Goal: Information Seeking & Learning: Learn about a topic

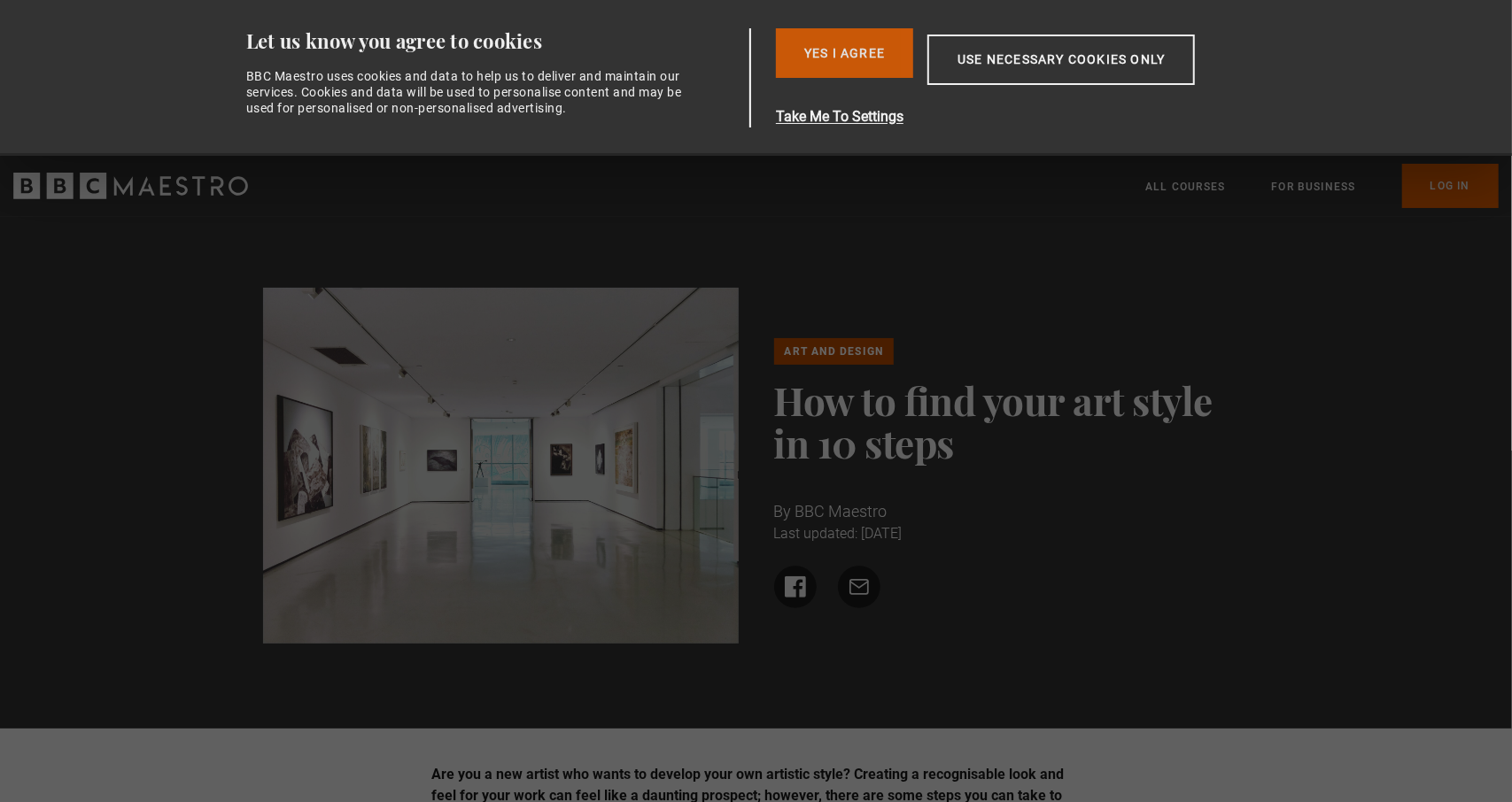
click at [854, 49] on button "Yes I Agree" at bounding box center [844, 52] width 138 height 50
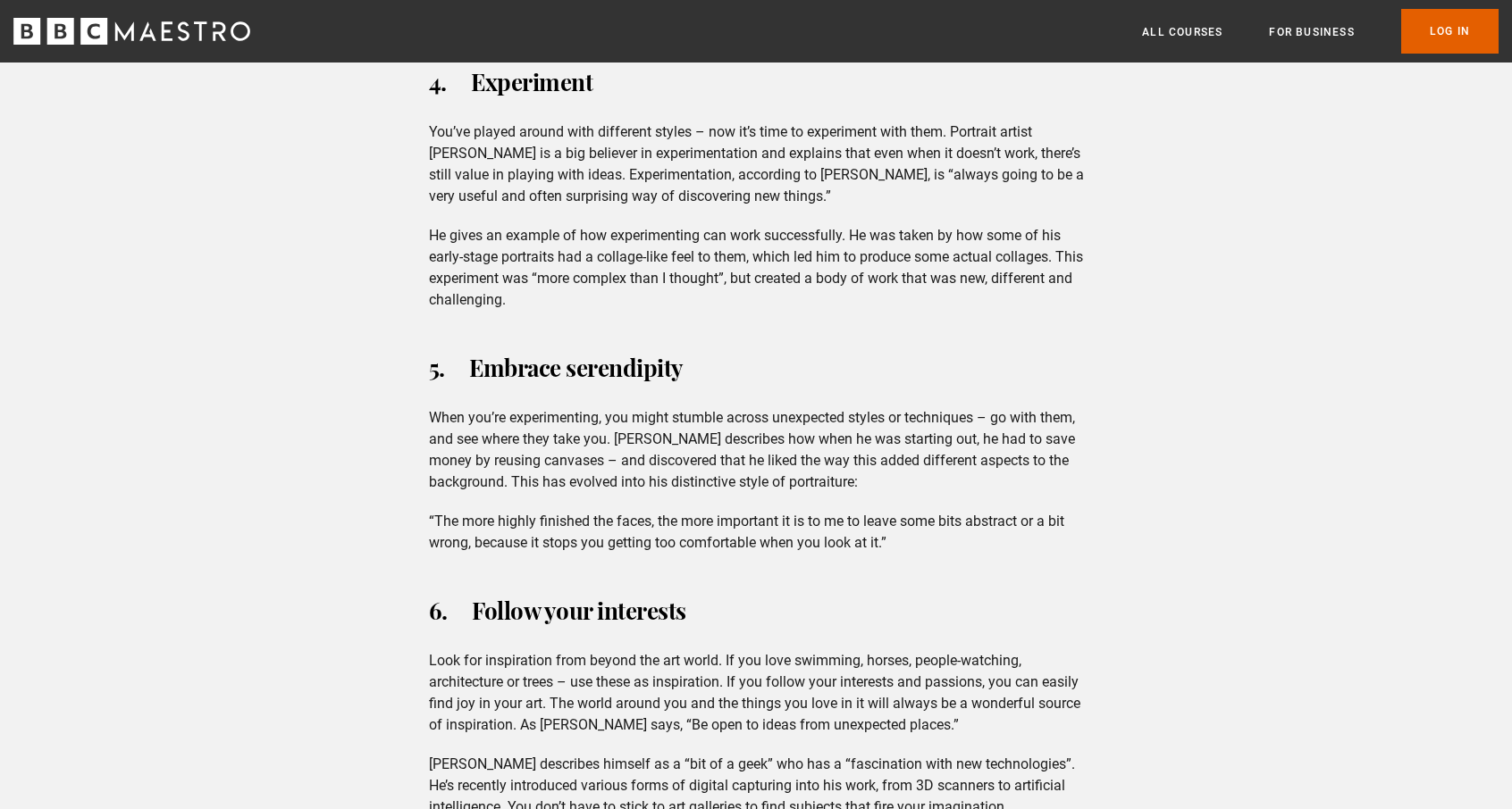
scroll to position [2412, 0]
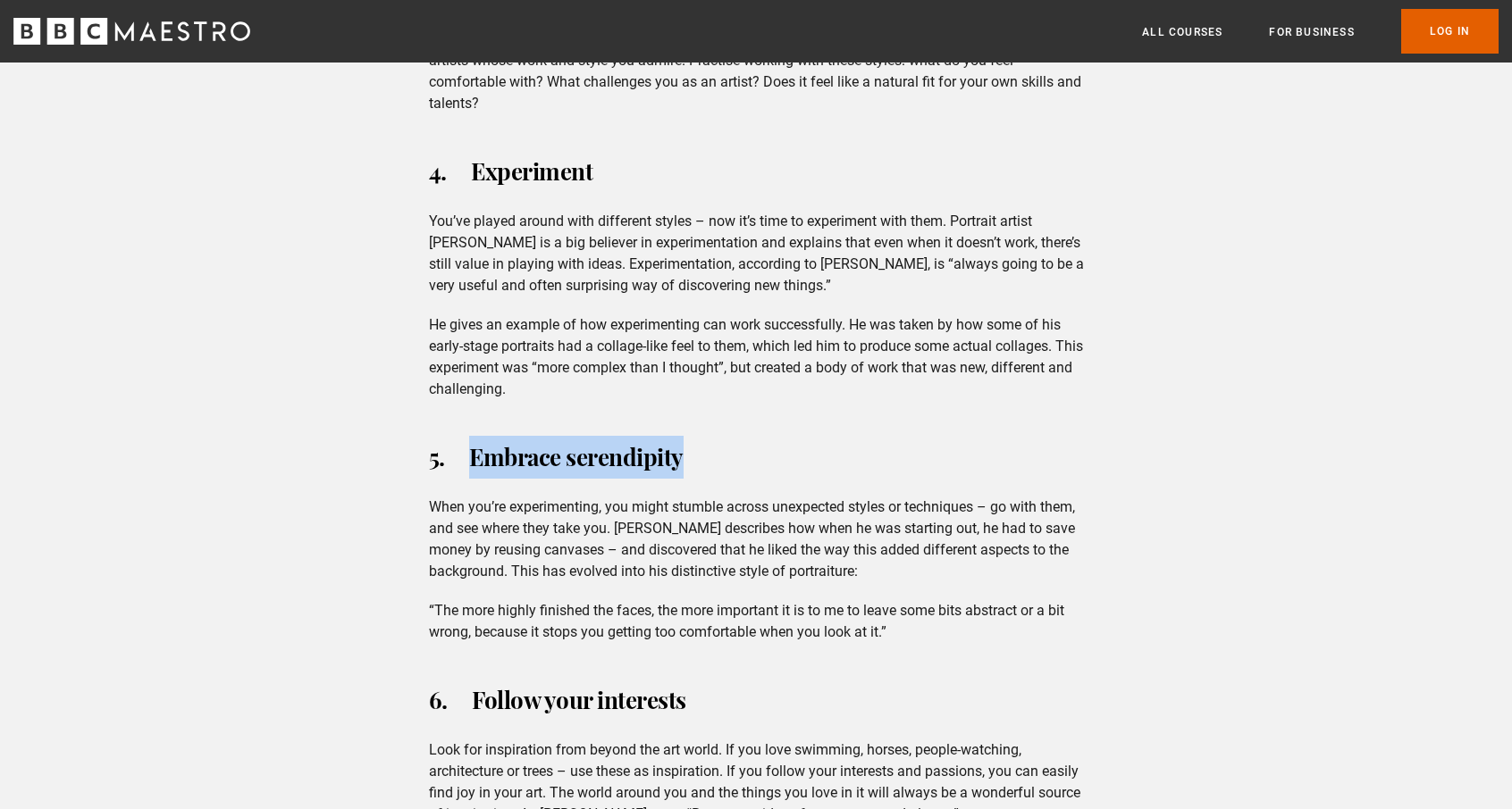
drag, startPoint x: 686, startPoint y: 415, endPoint x: 476, endPoint y: 430, distance: 210.5
click at [476, 436] on h3 "5. Embrace serendipity" at bounding box center [756, 457] width 655 height 42
drag, startPoint x: 524, startPoint y: 413, endPoint x: 365, endPoint y: 435, distance: 160.5
click at [365, 435] on div "Are you a new artist who wants to develop your own artistic style? Creating a r…" at bounding box center [756, 554] width 1512 height 4704
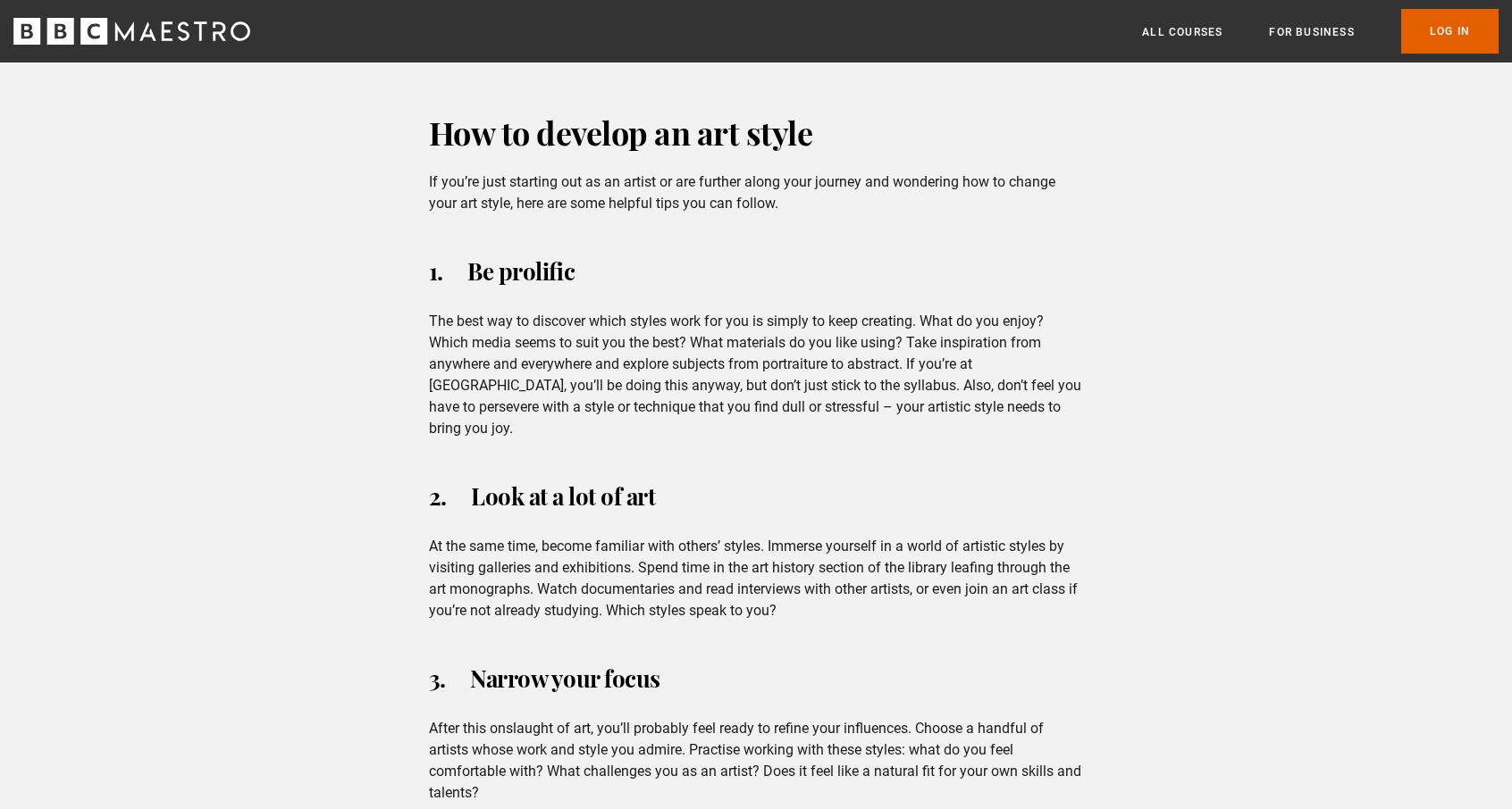
scroll to position [1697, 0]
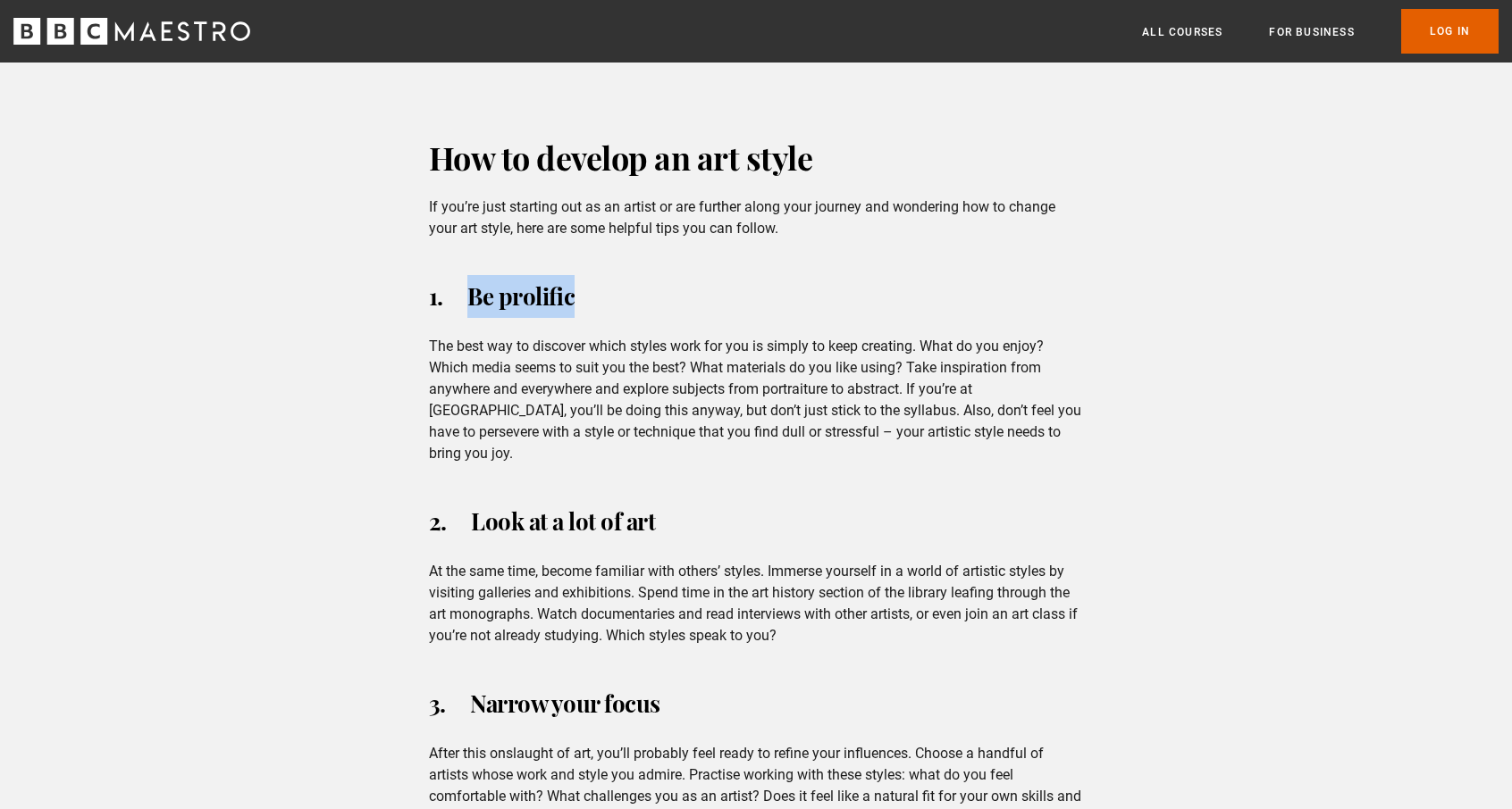
drag, startPoint x: 576, startPoint y: 277, endPoint x: 471, endPoint y: 280, distance: 105.0
click at [471, 280] on h3 "1. Be prolific" at bounding box center [756, 295] width 655 height 42
copy h3 "Be prolific"
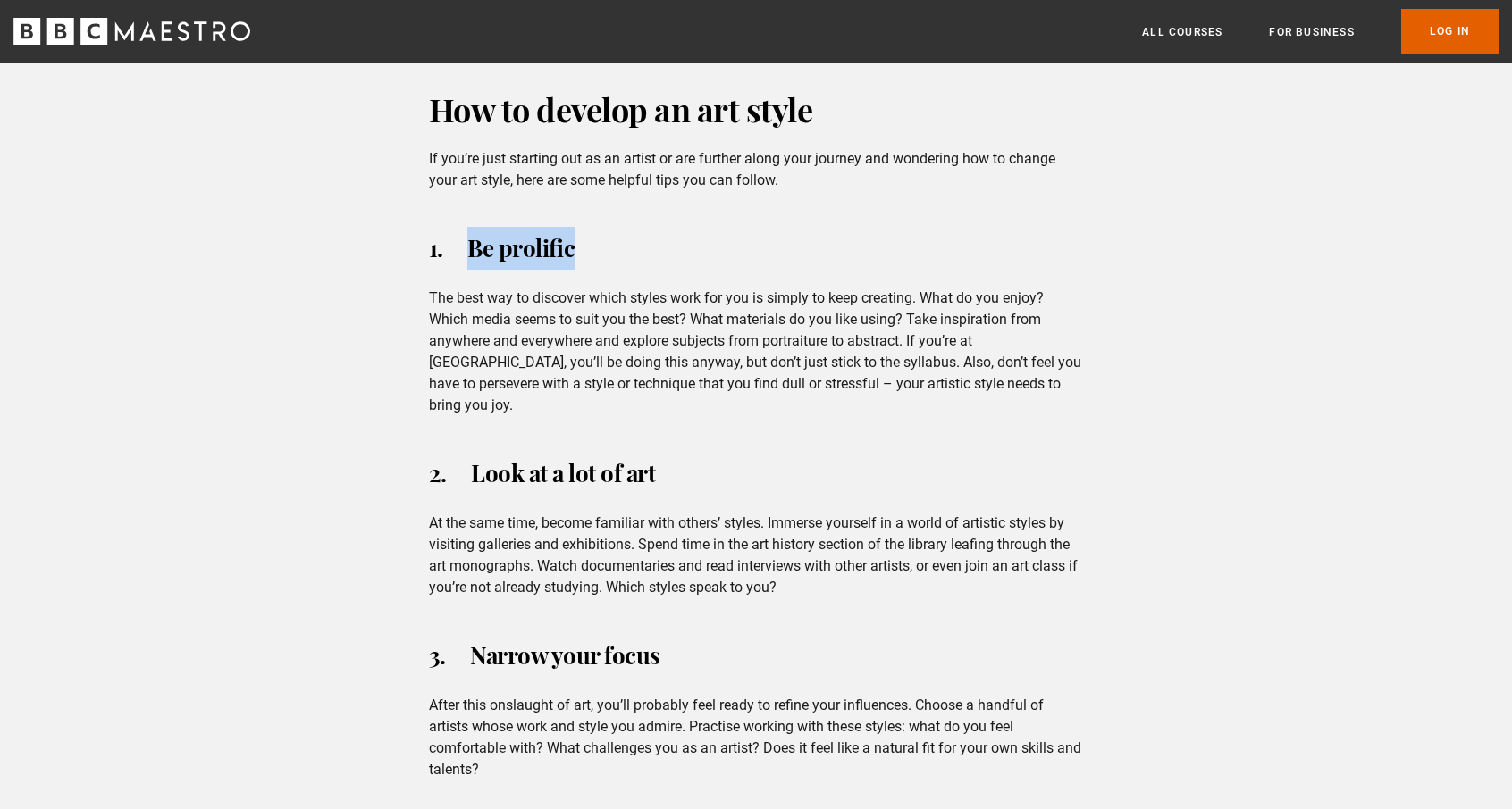
scroll to position [1787, 0]
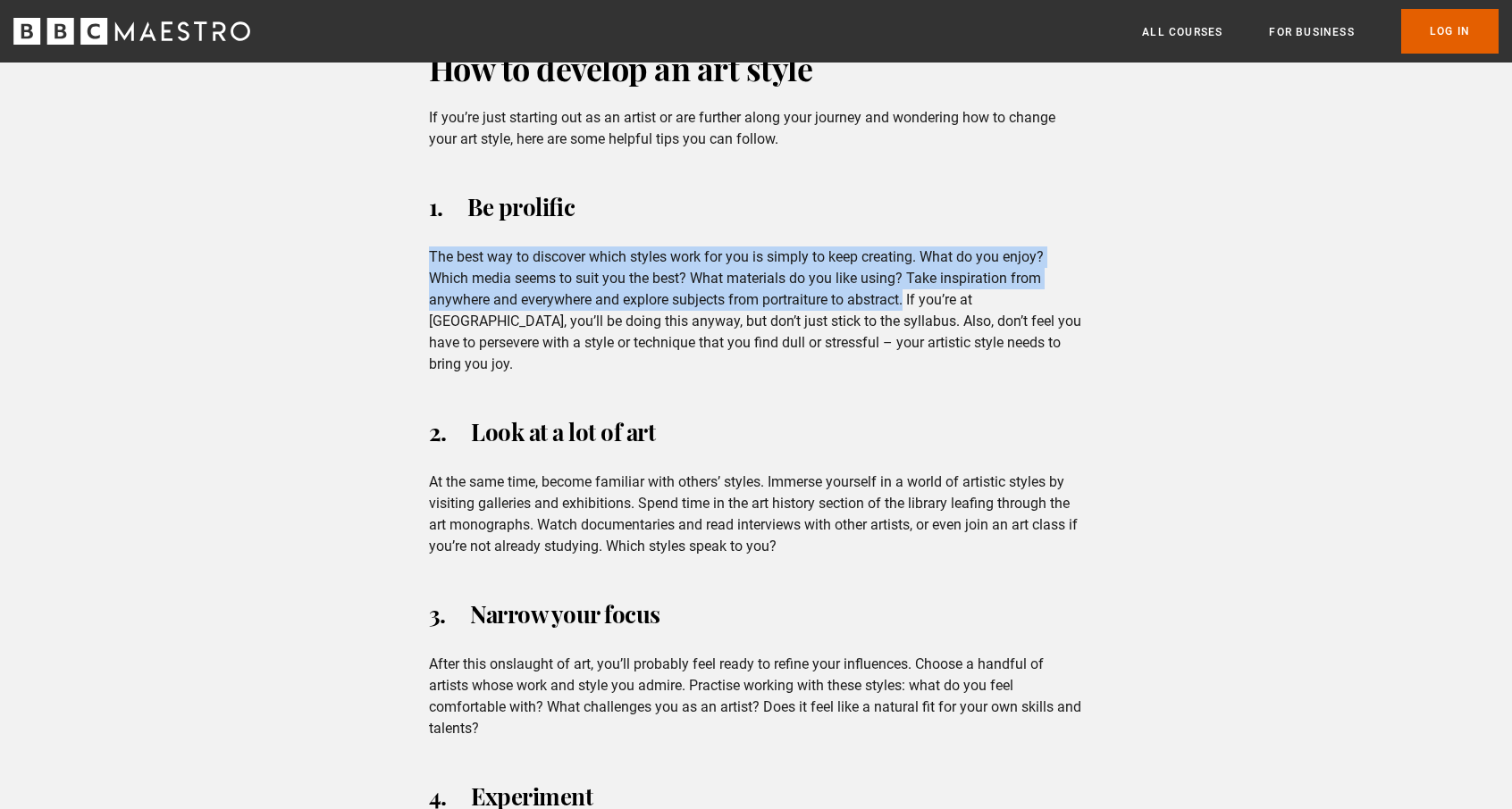
drag, startPoint x: 908, startPoint y: 278, endPoint x: 433, endPoint y: 239, distance: 476.6
click at [433, 246] on p "The best way to discover which styles work for you is simply to keep creating. …" at bounding box center [756, 311] width 655 height 128
copy p "The best way to discover which styles work for you is simply to keep creating. …"
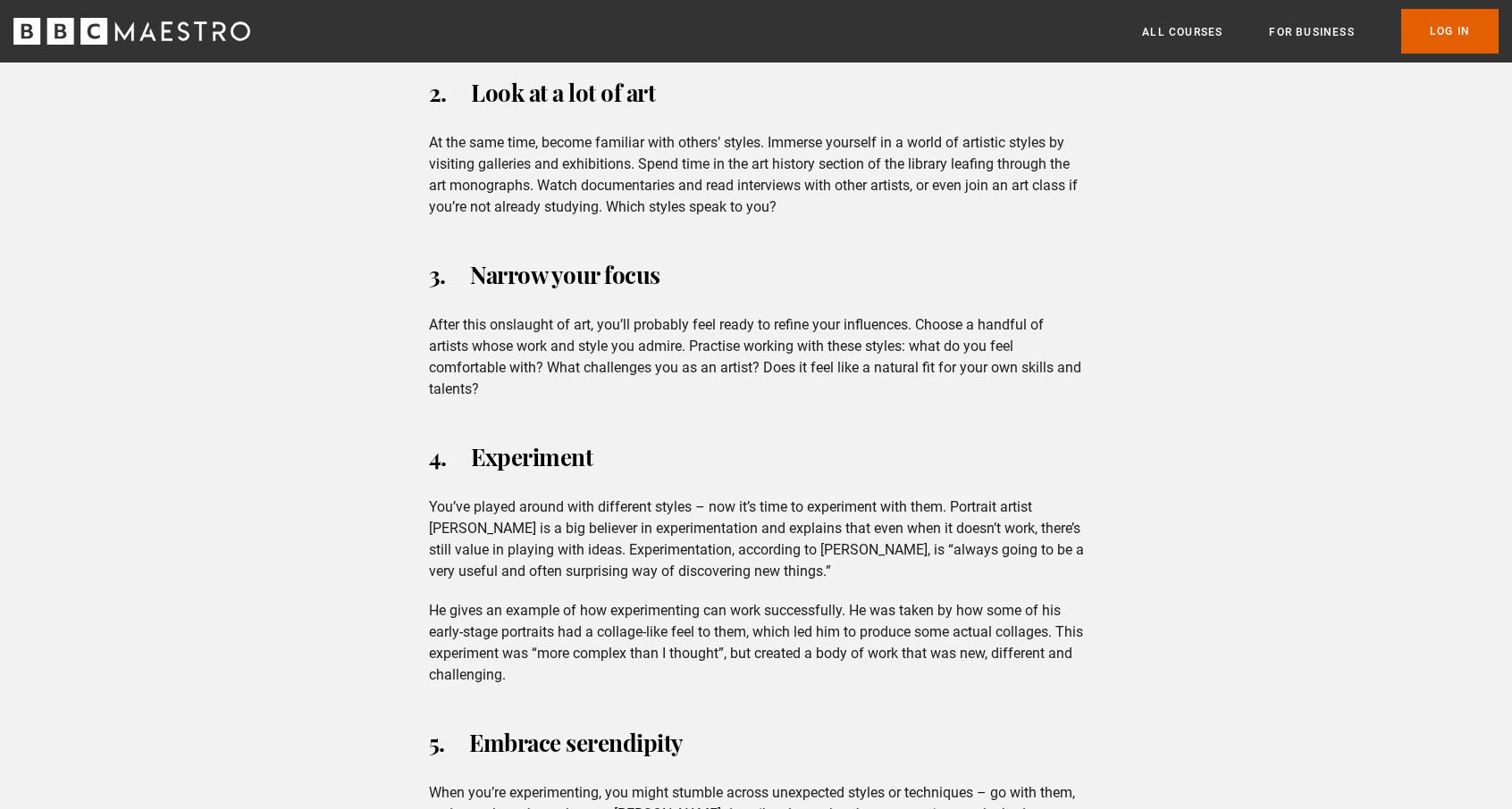
scroll to position [2144, 0]
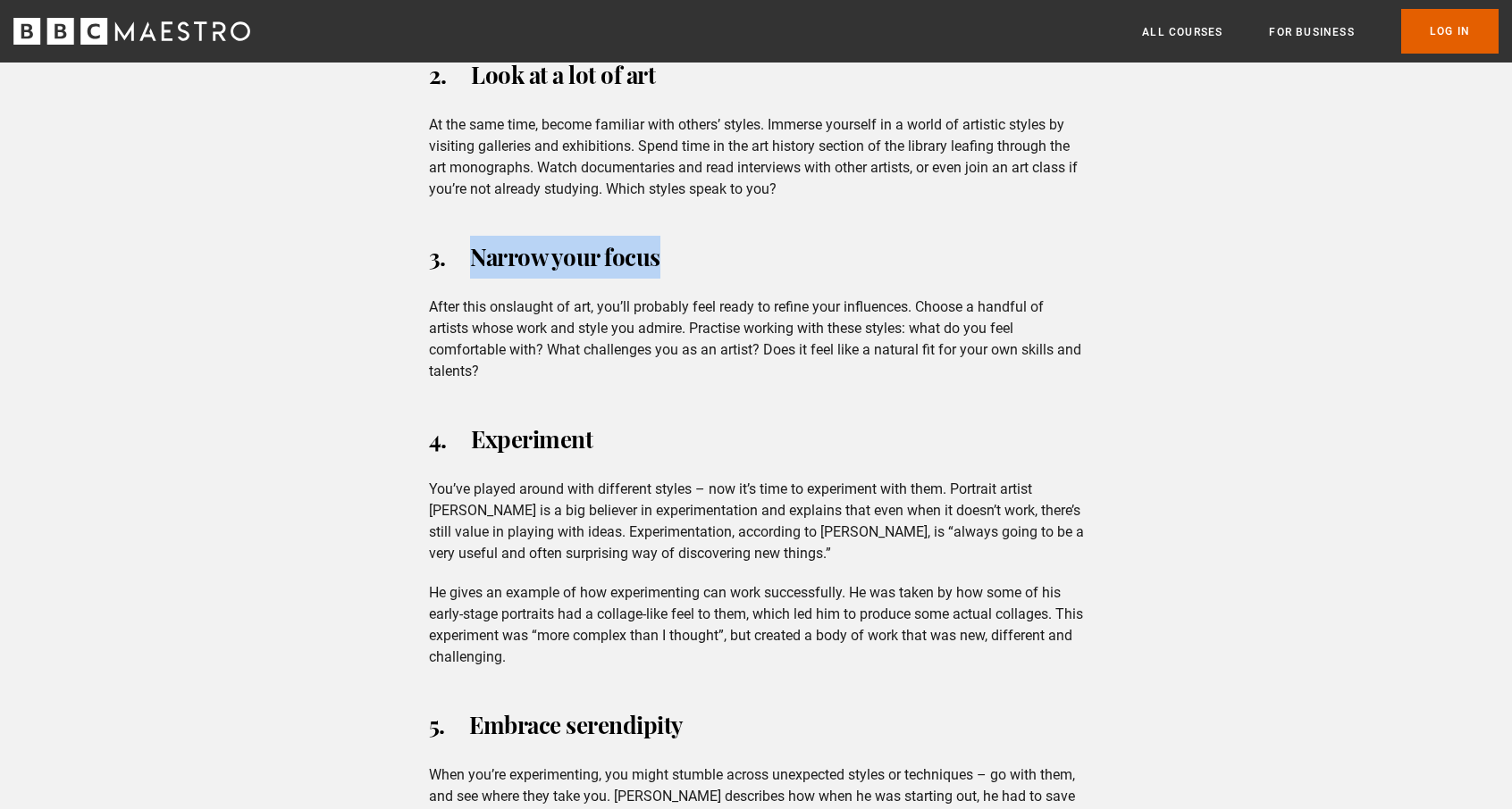
drag, startPoint x: 661, startPoint y: 213, endPoint x: 472, endPoint y: 215, distance: 189.0
click at [470, 236] on h3 "3. Narrow your focus" at bounding box center [756, 257] width 655 height 42
copy h3 "Narrow your focus"
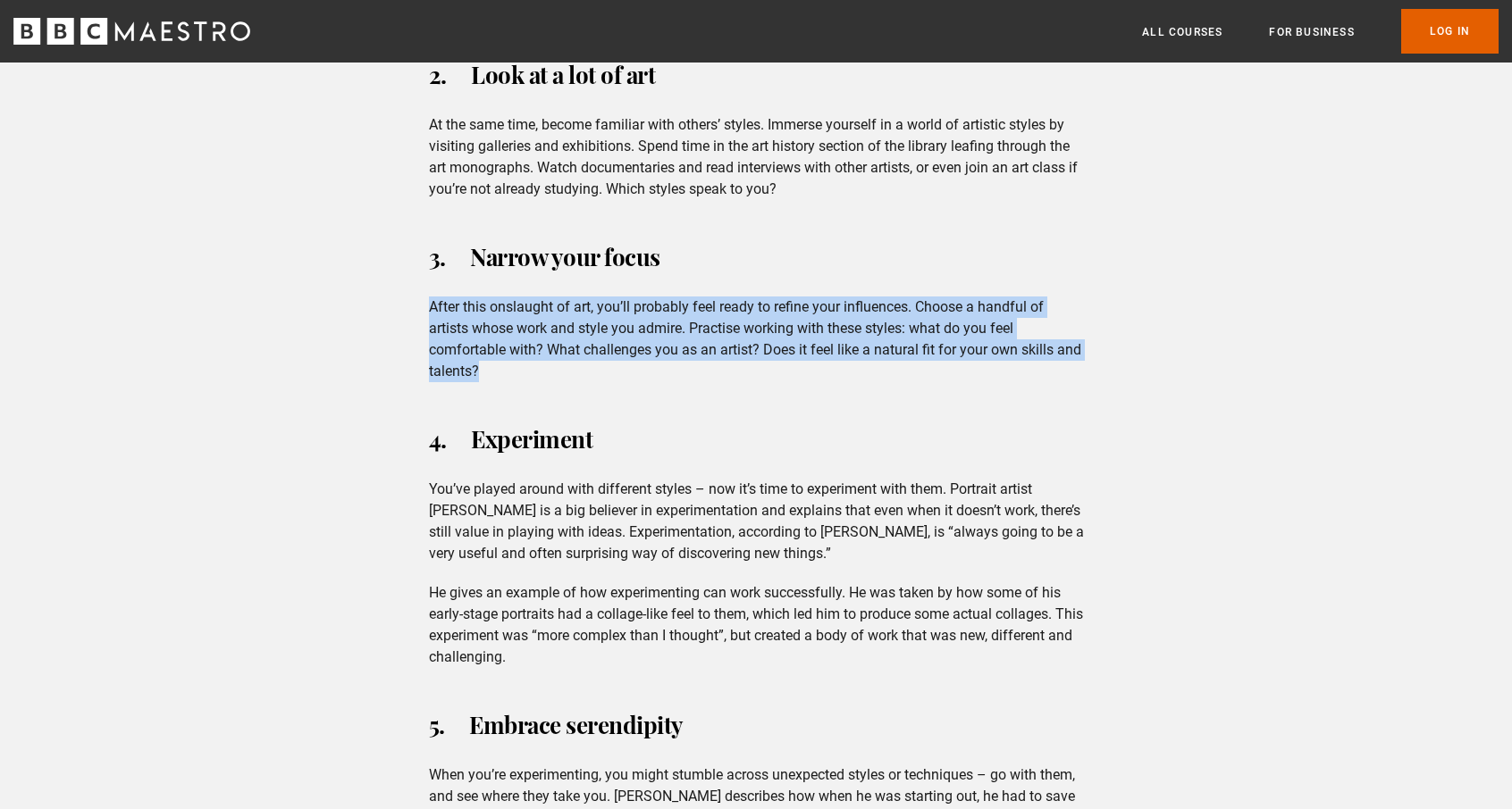
drag, startPoint x: 429, startPoint y: 261, endPoint x: 559, endPoint y: 288, distance: 132.8
click at [501, 323] on p "After this onslaught of art, you’ll probably feel ready to refine your influenc…" at bounding box center [756, 339] width 655 height 86
copy p "After this onslaught of art, you’ll probably feel ready to refine your influenc…"
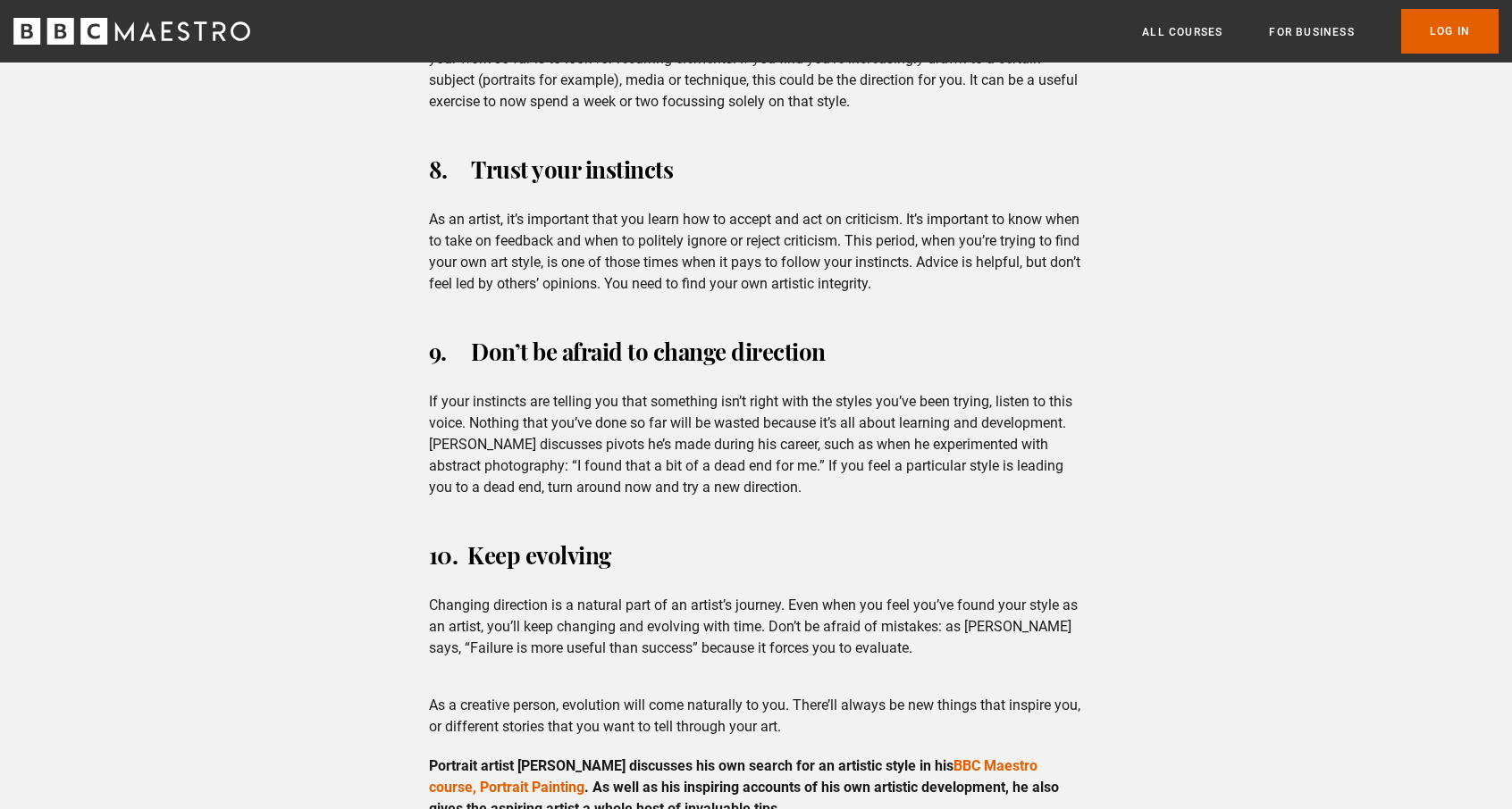
scroll to position [3931, 0]
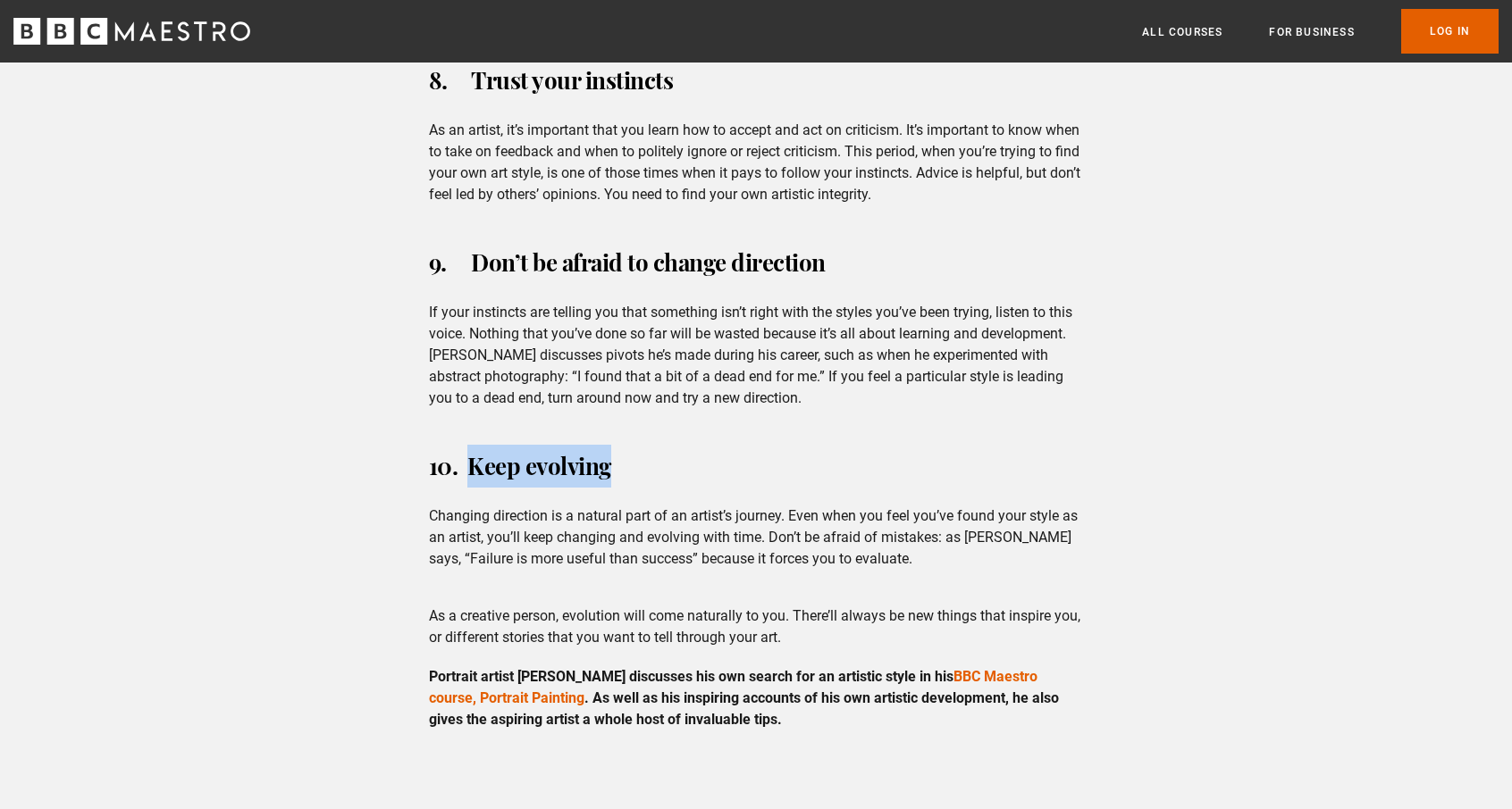
drag, startPoint x: 613, startPoint y: 425, endPoint x: 473, endPoint y: 426, distance: 140.0
click at [473, 445] on h3 "10. Keep evolving" at bounding box center [756, 465] width 655 height 42
copy h3 "Keep evolving"
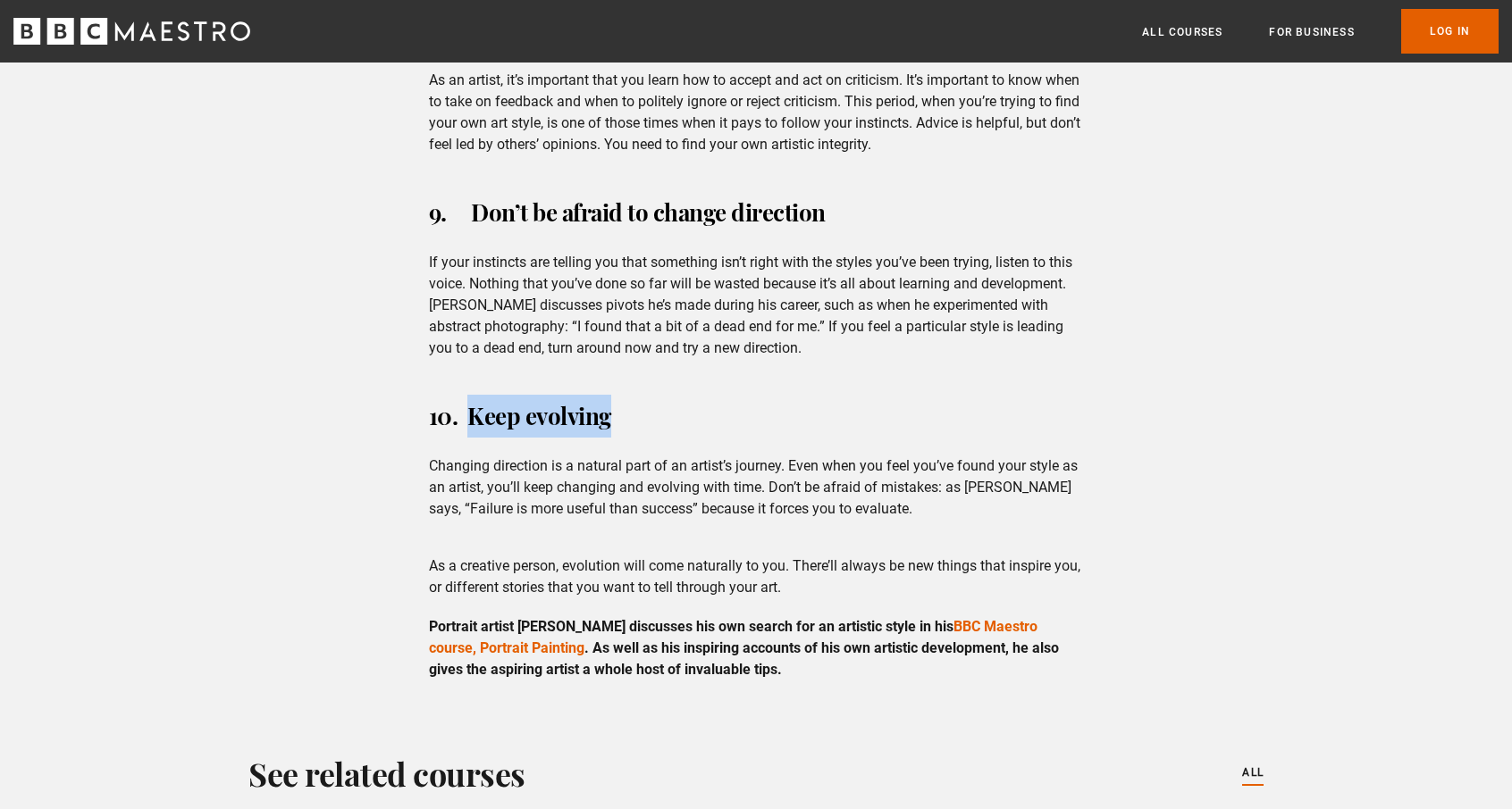
scroll to position [4020, 0]
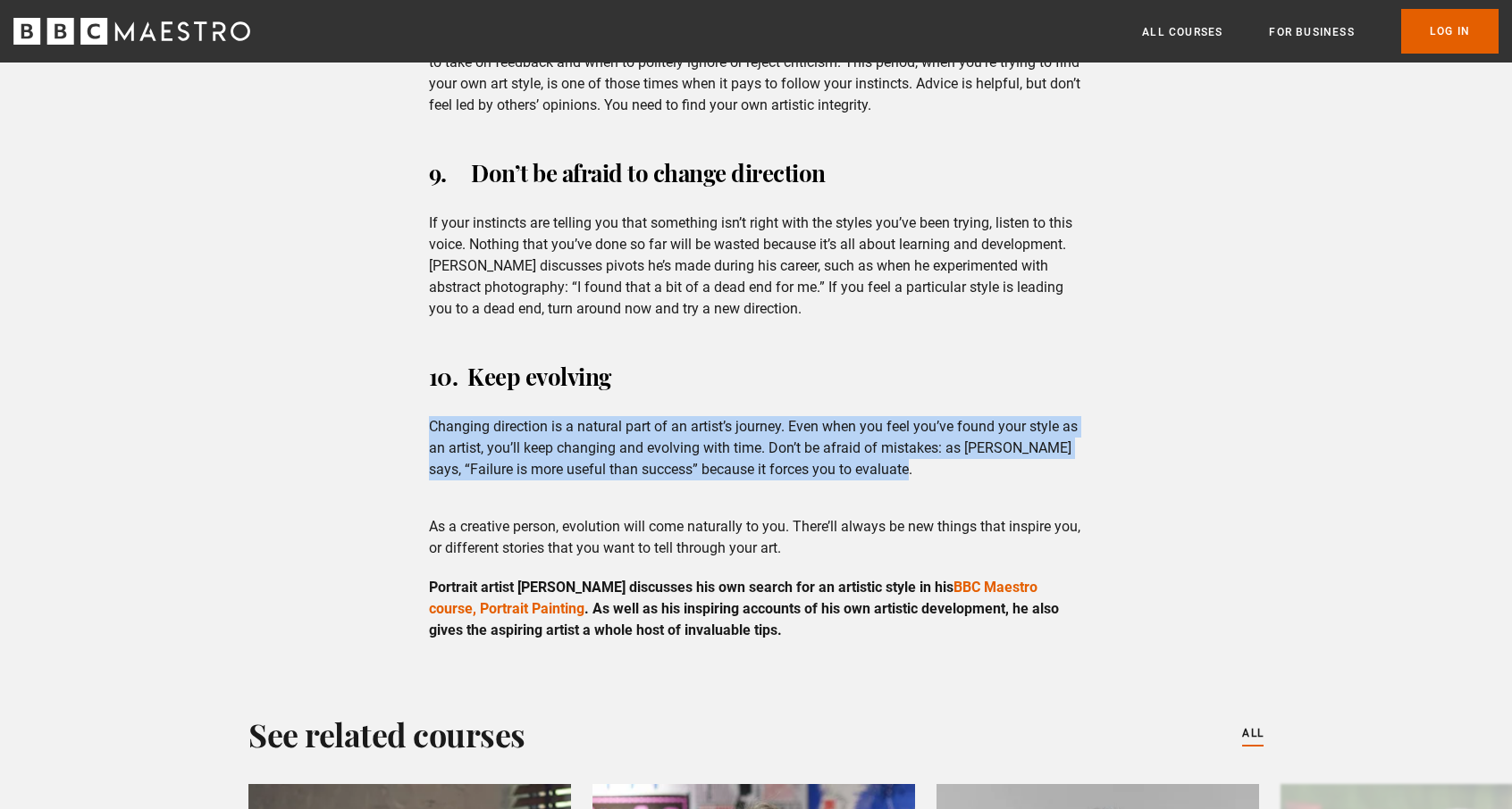
drag, startPoint x: 430, startPoint y: 379, endPoint x: 915, endPoint y: 430, distance: 487.7
click at [915, 430] on p "Changing direction is a natural part of an artist’s journey. Even when you feel…" at bounding box center [756, 448] width 655 height 64
copy p "Changing direction is a natural part of an artist’s journey. Even when you feel…"
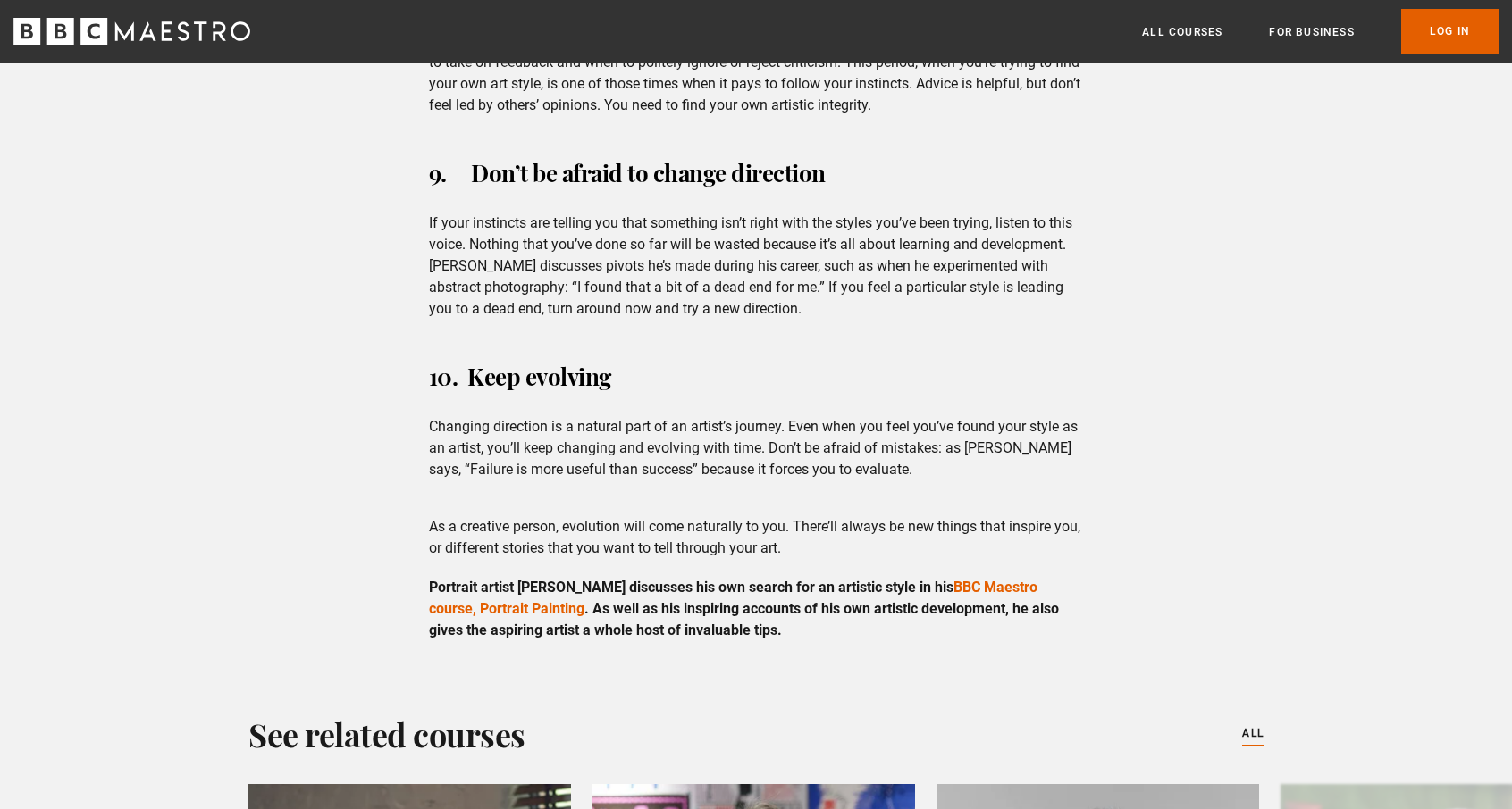
drag, startPoint x: 470, startPoint y: 426, endPoint x: 691, endPoint y: 426, distance: 221.0
click at [691, 426] on p "Changing direction is a natural part of an artist’s journey. Even when you feel…" at bounding box center [756, 448] width 655 height 64
copy p "Failure is more useful than success"
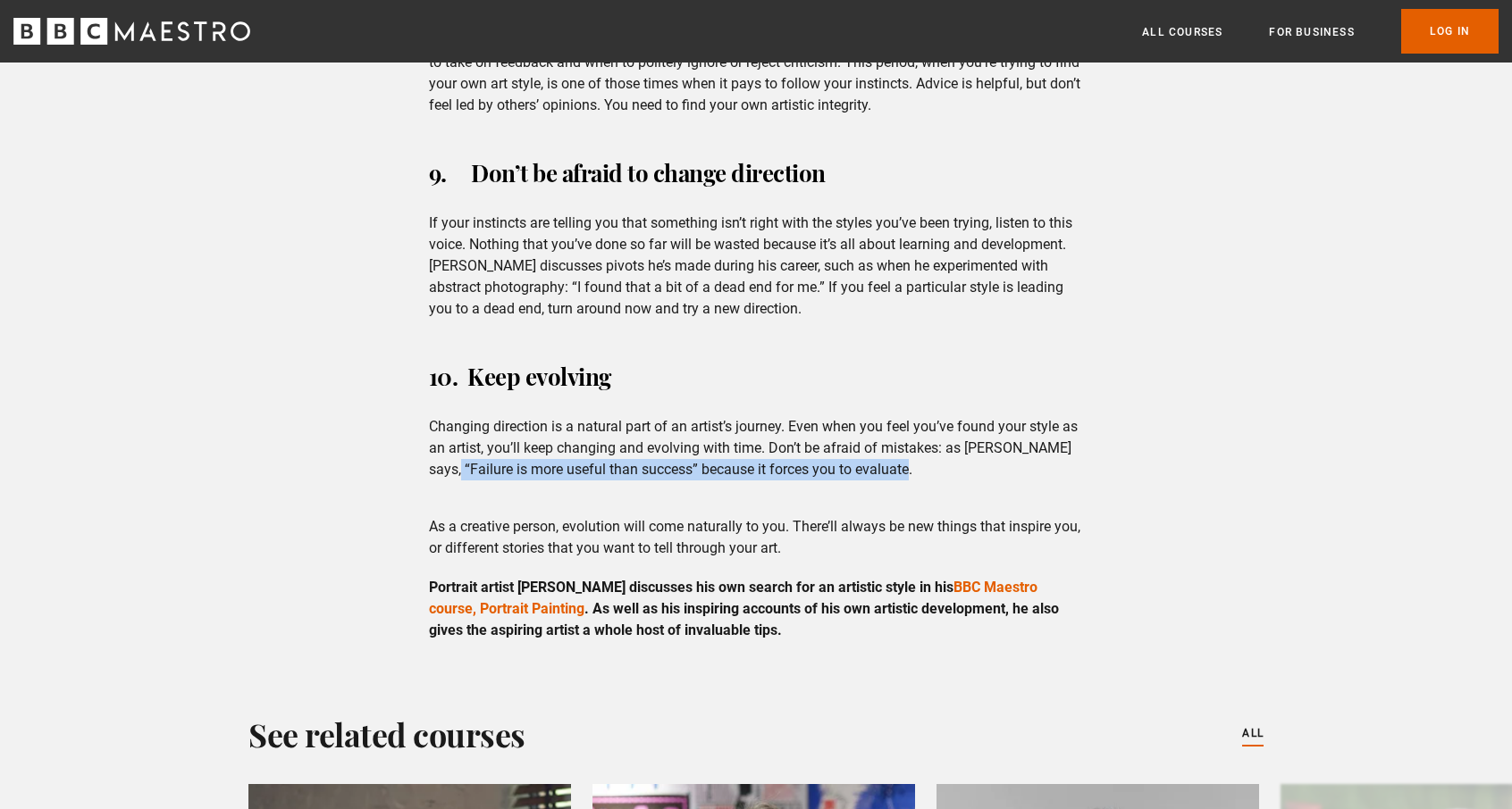
drag, startPoint x: 914, startPoint y: 427, endPoint x: 463, endPoint y: 425, distance: 451.0
click at [463, 425] on p "Changing direction is a natural part of an artist’s journey. Even when you feel…" at bounding box center [756, 448] width 655 height 64
copy p "“Failure is more useful than success” because it forces you to evaluate."
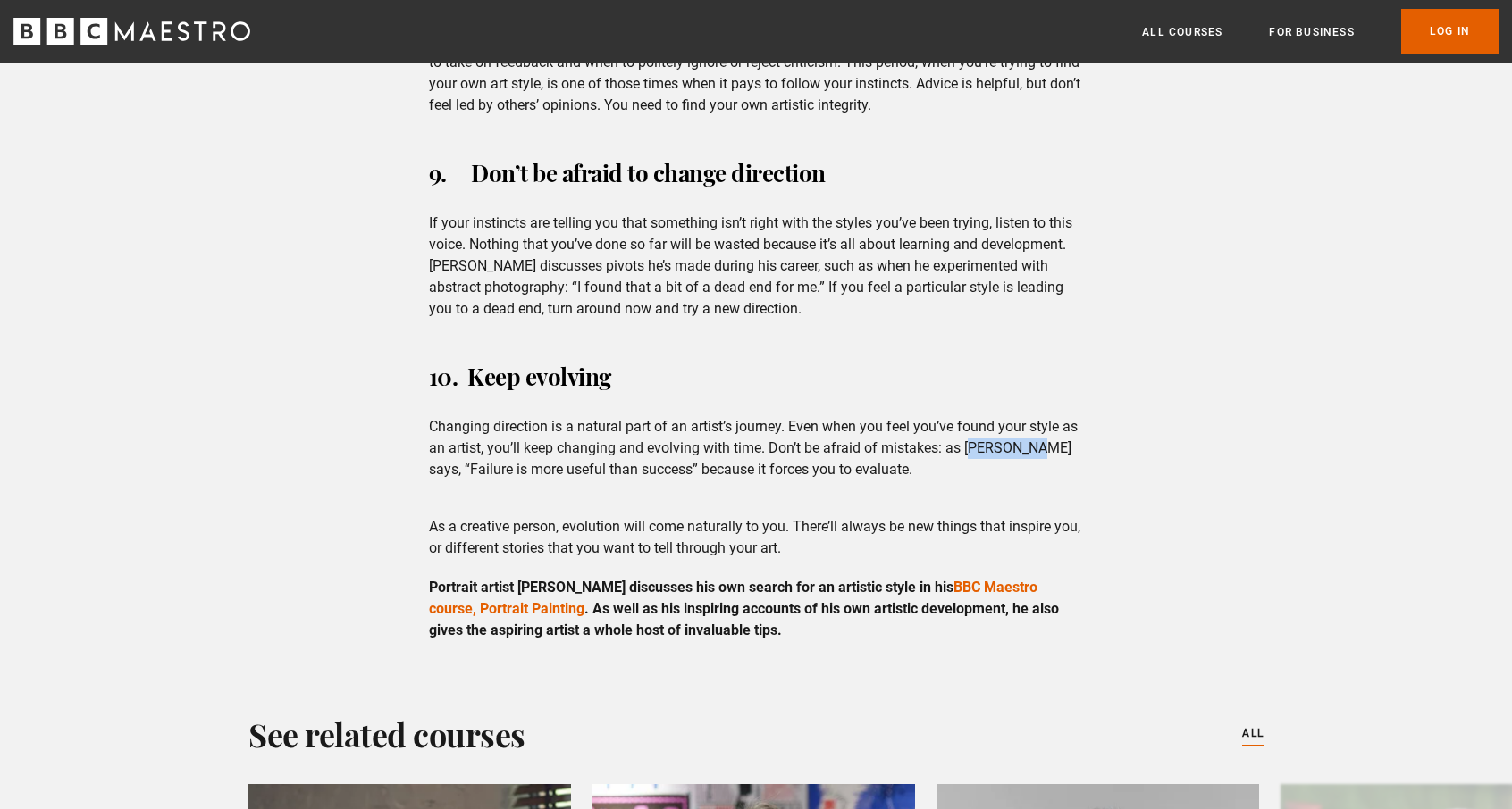
drag, startPoint x: 969, startPoint y: 401, endPoint x: 1039, endPoint y: 401, distance: 70.0
click at [1039, 416] on p "Changing direction is a natural part of an artist’s journey. Even when you feel…" at bounding box center [756, 448] width 655 height 64
drag, startPoint x: 965, startPoint y: 408, endPoint x: 1049, endPoint y: 405, distance: 84.1
click at [1049, 416] on p "Changing direction is a natural part of an artist’s journey. Even when you feel…" at bounding box center [756, 448] width 655 height 64
copy p "[PERSON_NAME]"
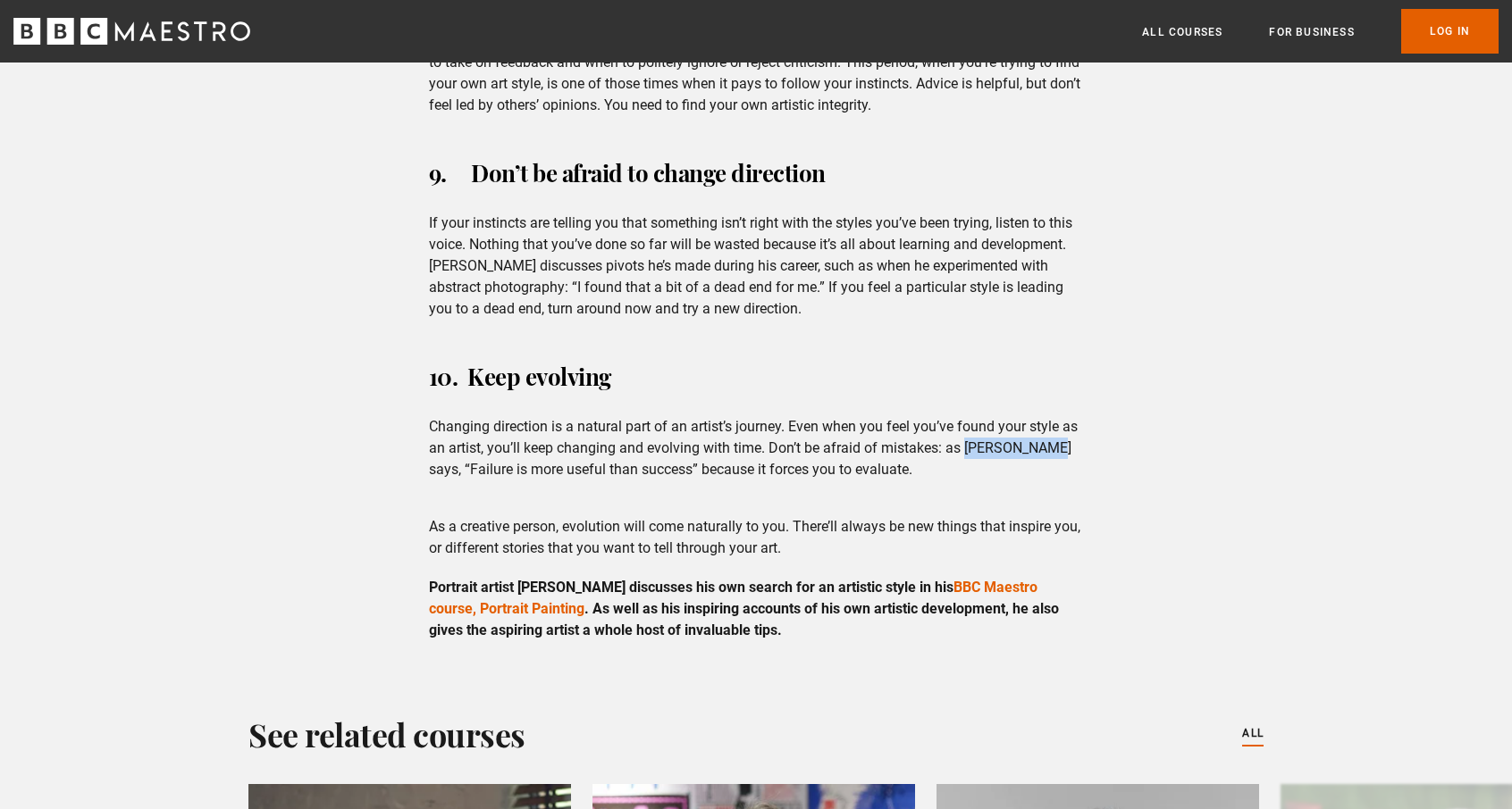
scroll to position [4109, 0]
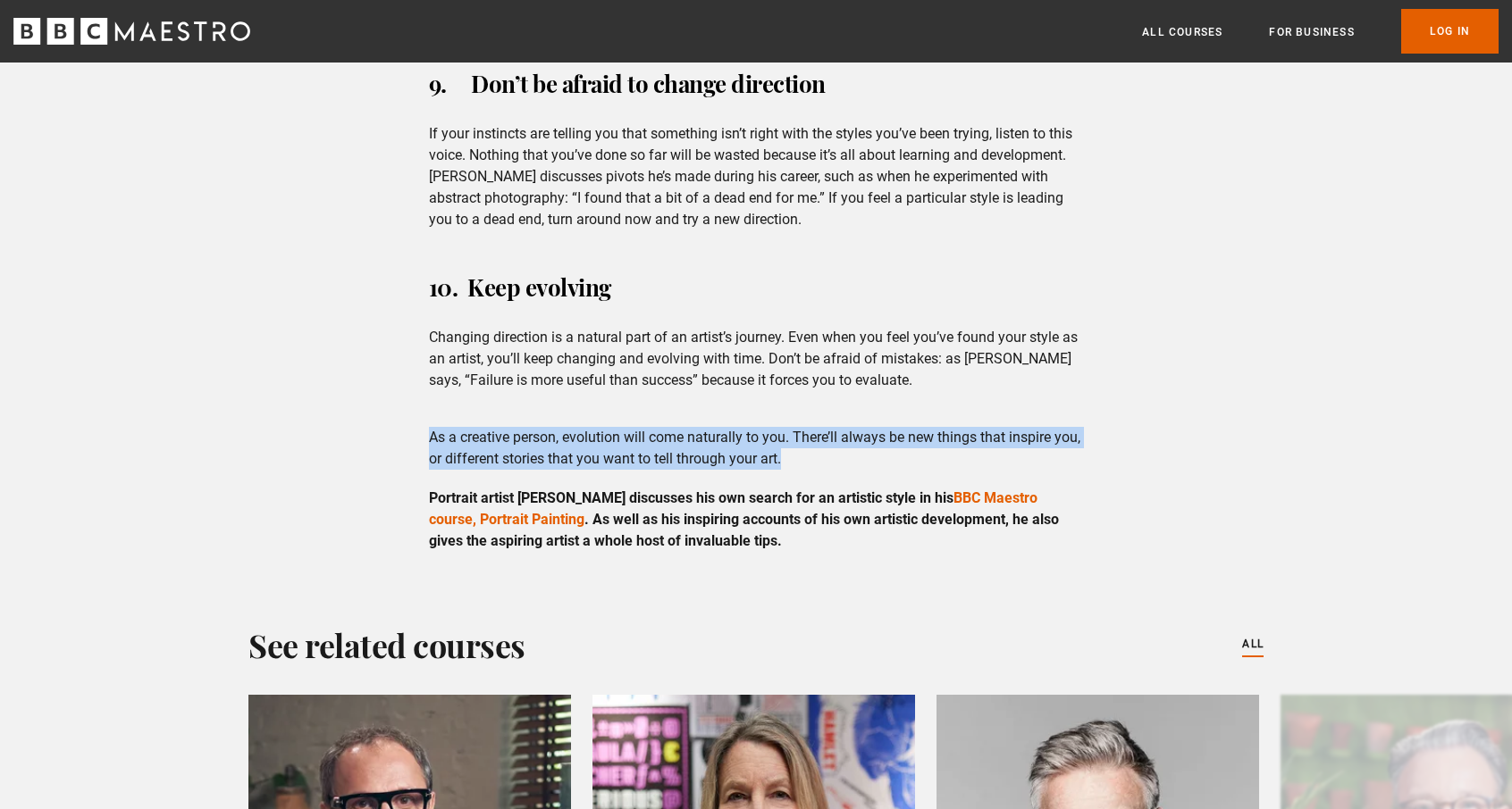
drag, startPoint x: 787, startPoint y: 414, endPoint x: 459, endPoint y: 402, distance: 328.2
click at [426, 427] on div "As a creative person, evolution will come naturally to you. There’ll always be …" at bounding box center [756, 489] width 684 height 125
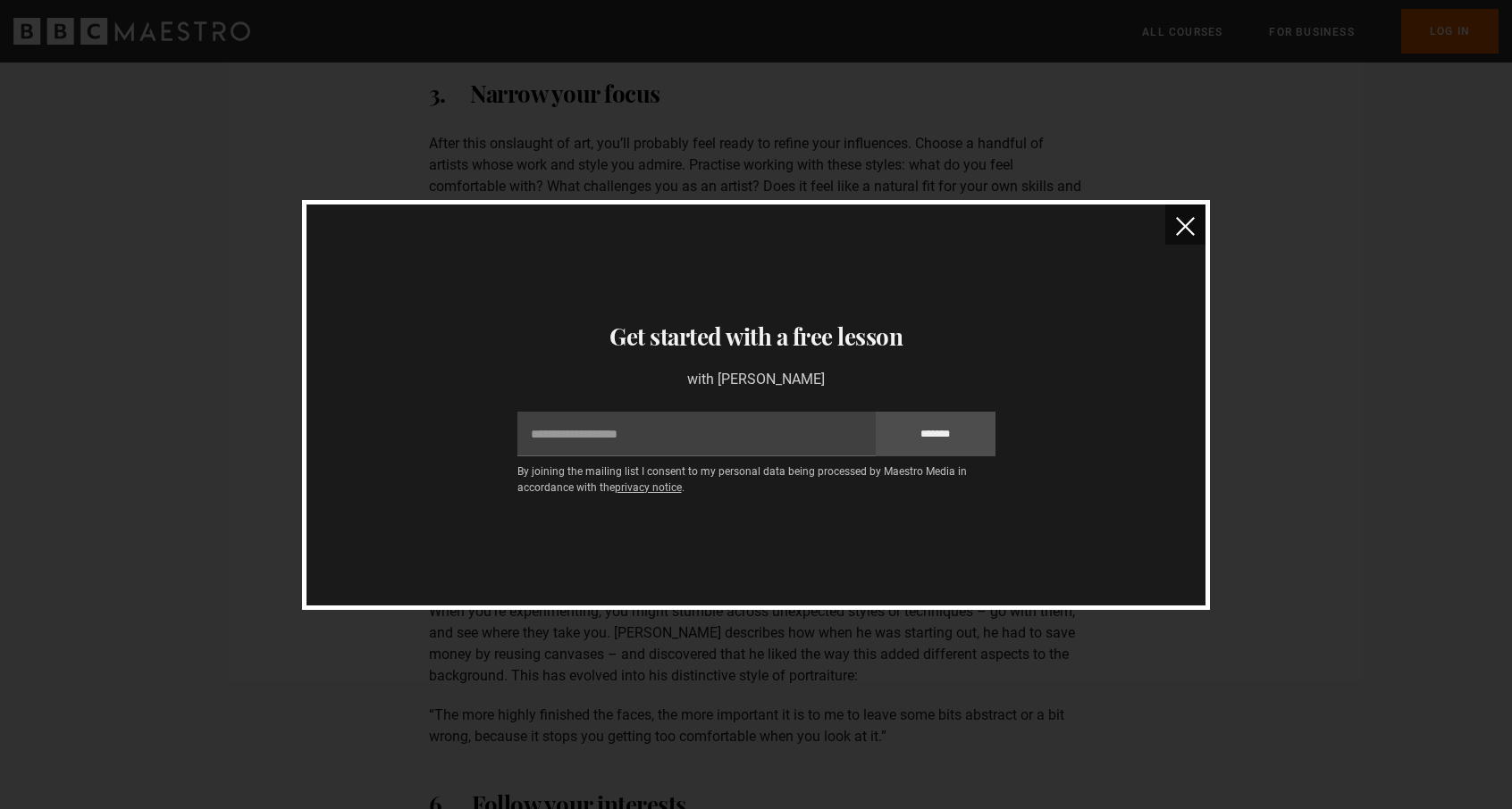
scroll to position [2233, 0]
click at [1185, 224] on img "close" at bounding box center [1185, 227] width 19 height 19
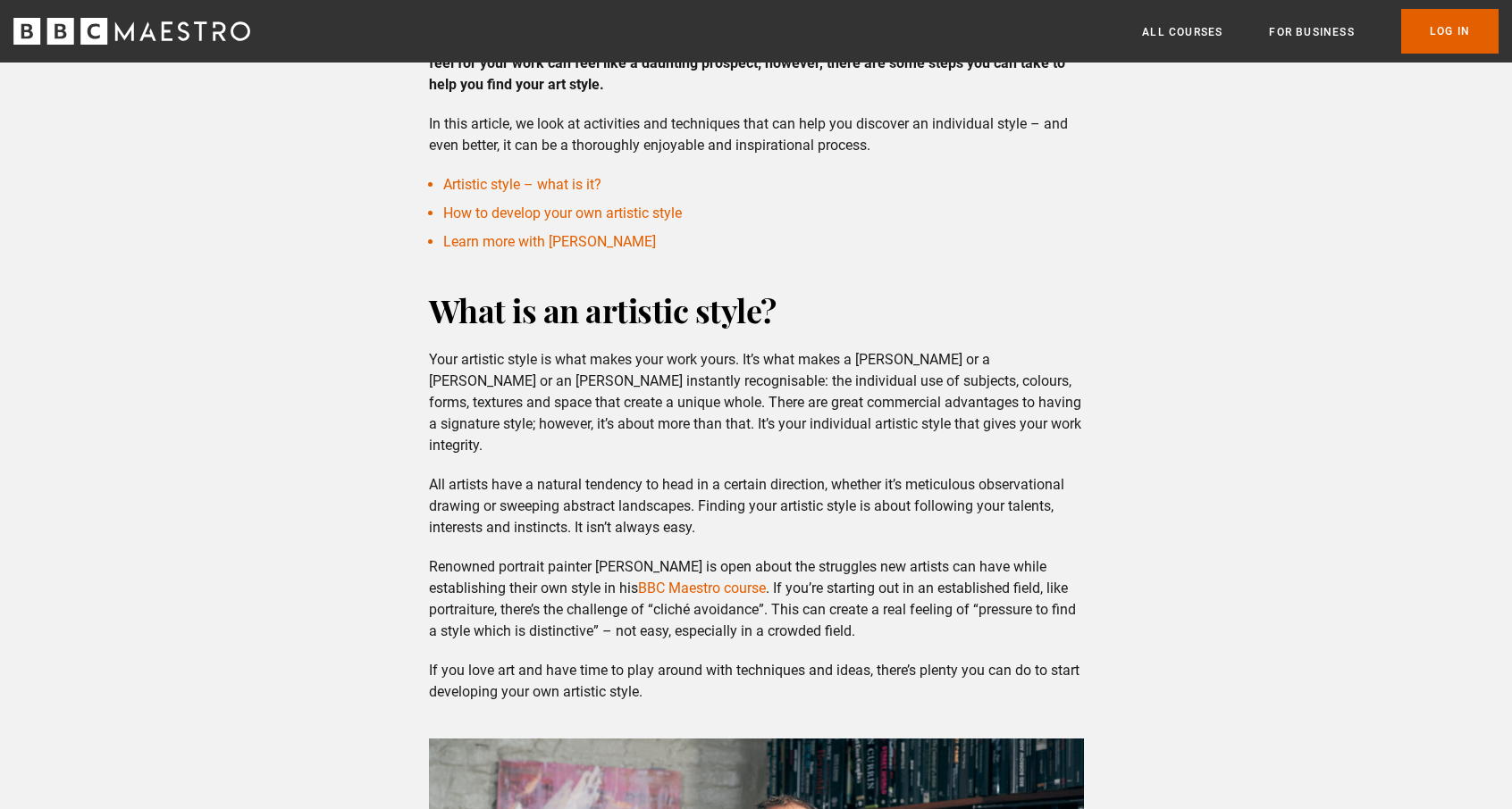
scroll to position [625, 0]
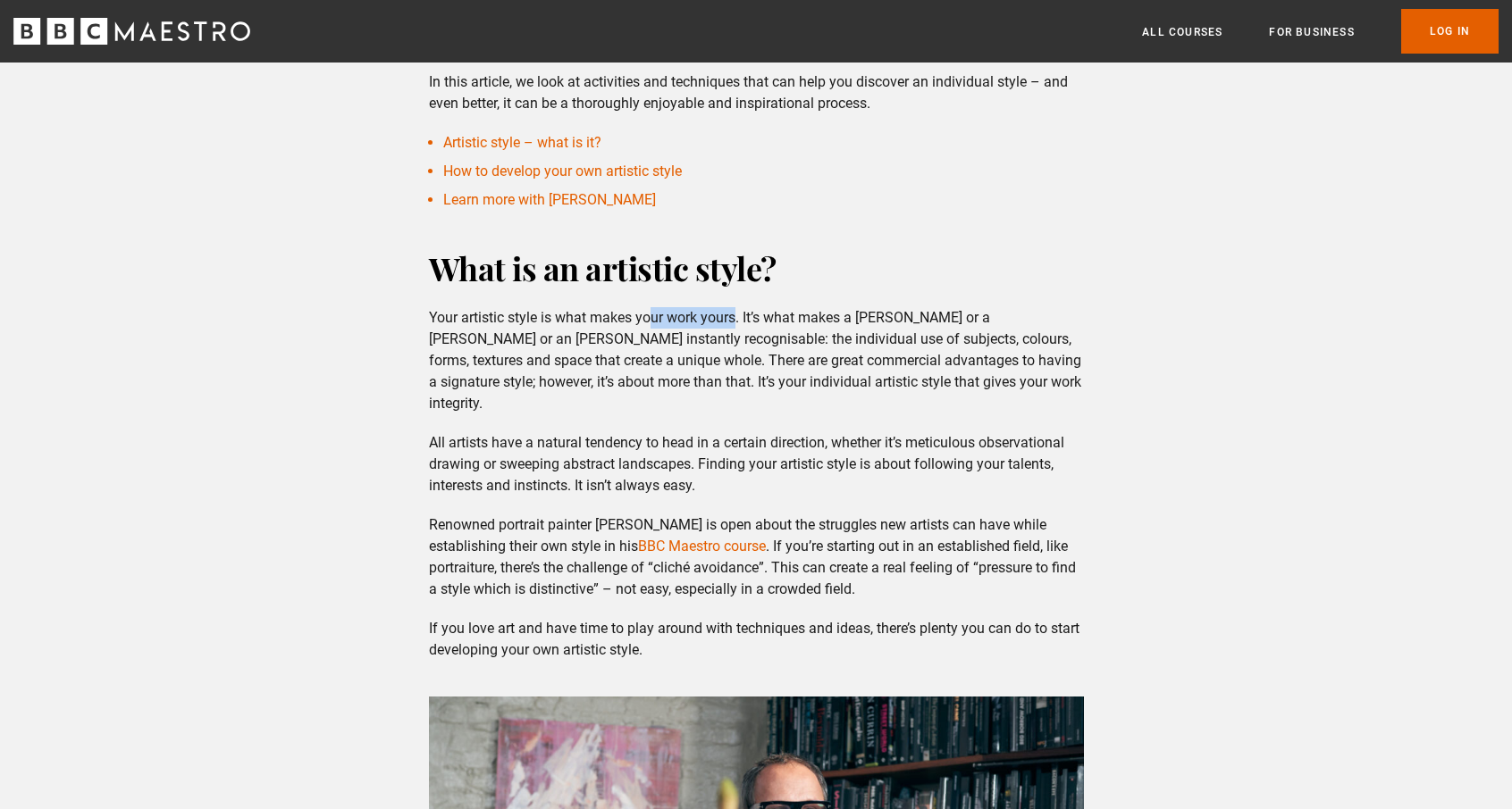
drag, startPoint x: 740, startPoint y: 318, endPoint x: 656, endPoint y: 322, distance: 84.1
click at [656, 322] on p "Your artistic style is what makes your work yours. It’s what makes a [PERSON_NA…" at bounding box center [756, 362] width 655 height 108
drag, startPoint x: 740, startPoint y: 319, endPoint x: 427, endPoint y: 316, distance: 313.0
click at [427, 316] on div "What is an artistic style? Your artistic style is what makes your work yours. I…" at bounding box center [756, 687] width 684 height 883
drag, startPoint x: 910, startPoint y: 381, endPoint x: 530, endPoint y: 381, distance: 380.0
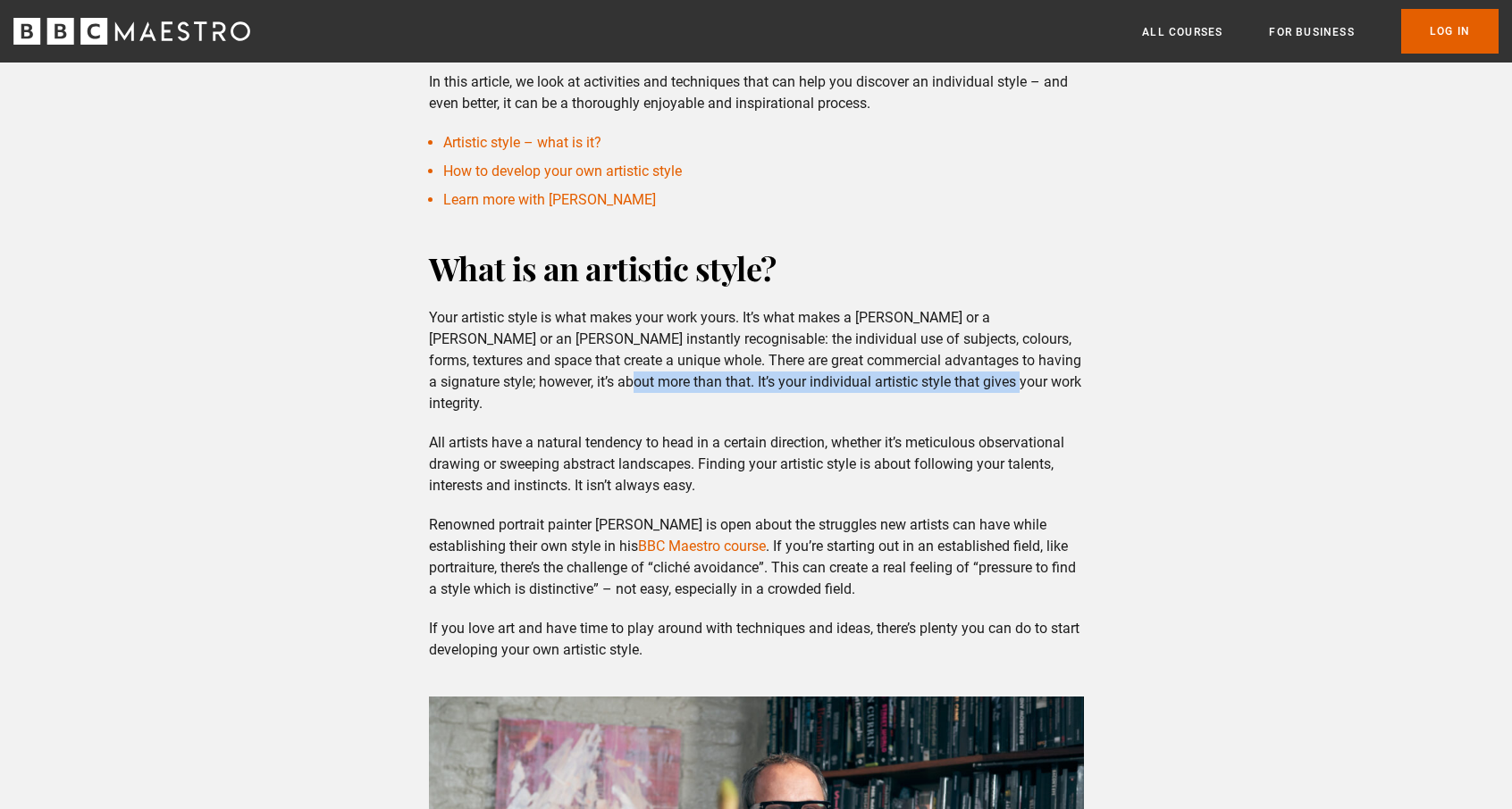
click at [530, 381] on p "Your artistic style is what makes your work yours. It’s what makes a [PERSON_NA…" at bounding box center [756, 362] width 655 height 108
